Goal: Navigation & Orientation: Find specific page/section

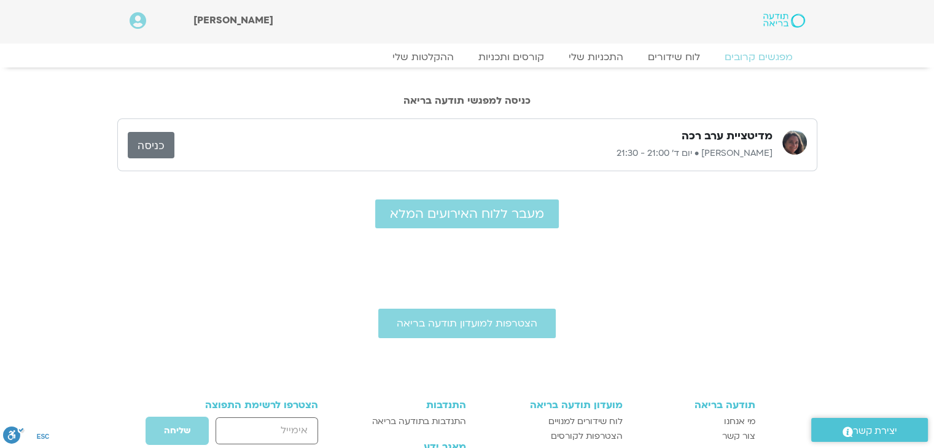
click at [162, 141] on link "כניסה" at bounding box center [151, 145] width 47 height 26
click at [665, 61] on link "לוח שידורים" at bounding box center [673, 57] width 92 height 15
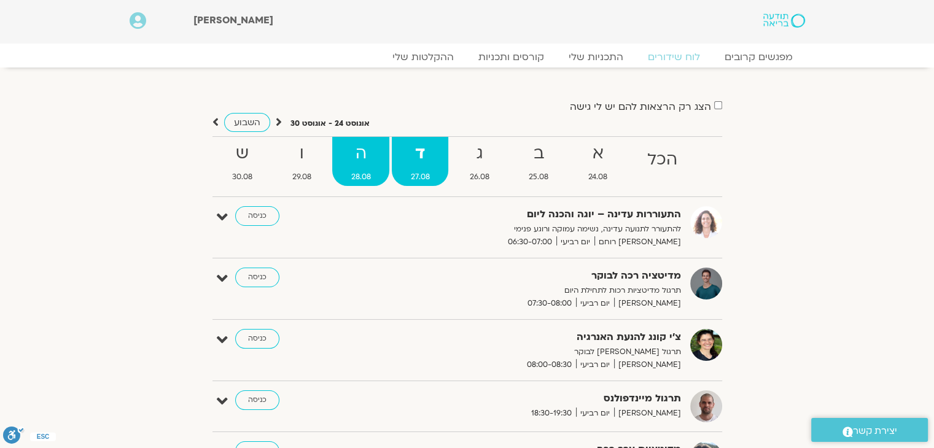
click at [359, 150] on strong "ה" at bounding box center [360, 154] width 57 height 28
